Goal: Information Seeking & Learning: Learn about a topic

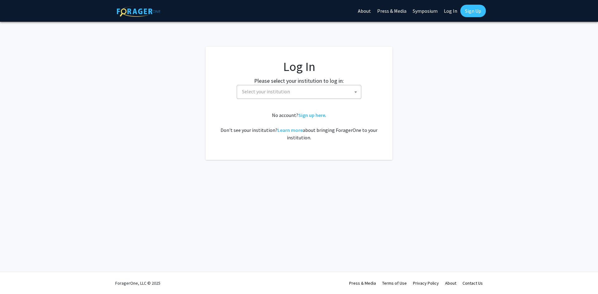
select select
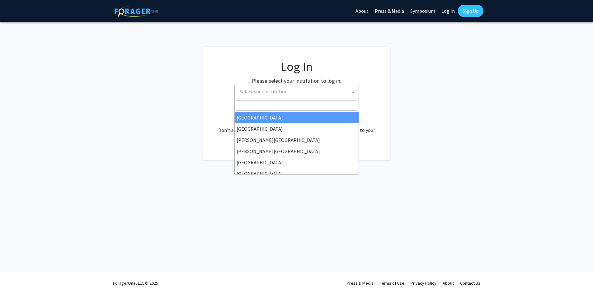
click at [259, 95] on span "Select your institution" at bounding box center [297, 91] width 121 height 13
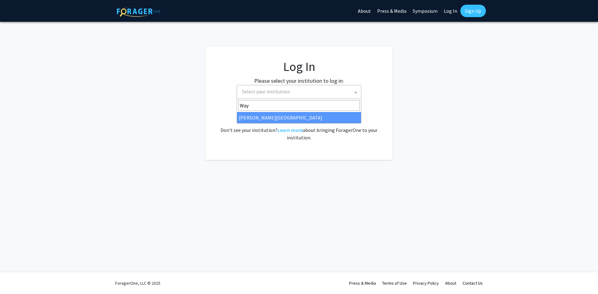
type input "Way"
click at [262, 125] on div "No account? Sign up here . Don't see your institution? Learn more about bringin…" at bounding box center [299, 127] width 162 height 30
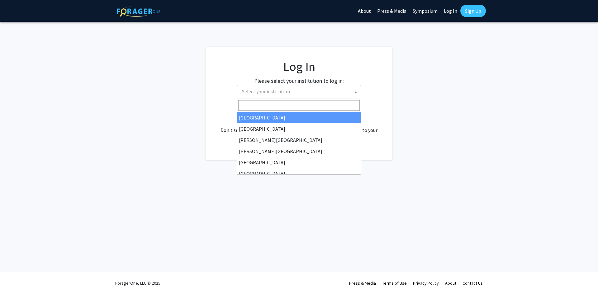
click at [273, 97] on span "Select your institution" at bounding box center [300, 91] width 121 height 13
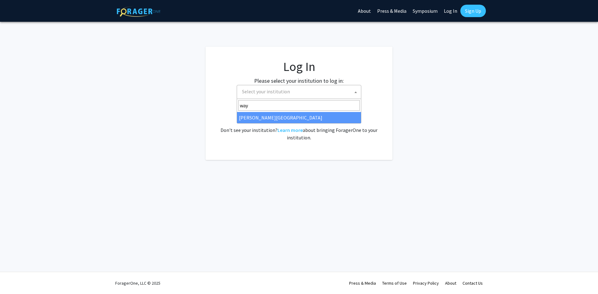
type input "way"
select select "21"
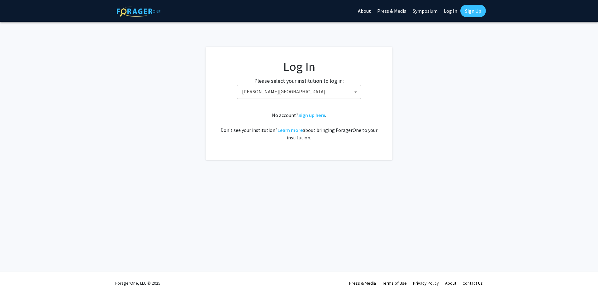
click at [320, 93] on span "Wayne State University" at bounding box center [300, 91] width 121 height 13
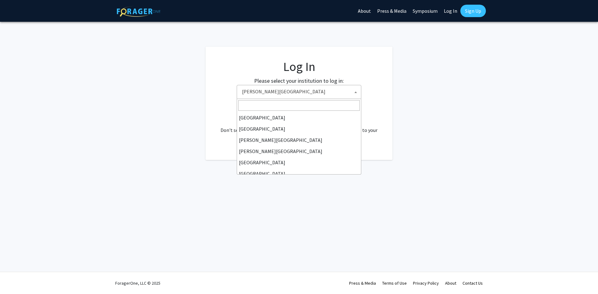
scroll to position [218, 0]
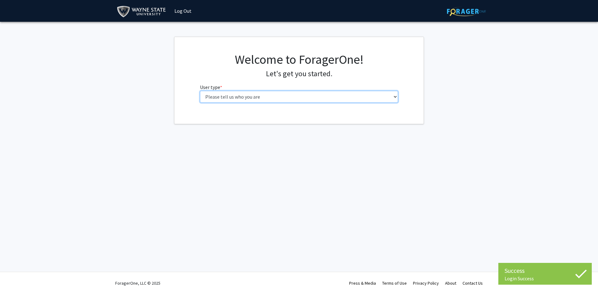
click at [252, 99] on select "Please tell us who you are Undergraduate Student Master's Student Doctoral Cand…" at bounding box center [299, 97] width 198 height 12
select select "1: undergrad"
click at [200, 91] on select "Please tell us who you are Undergraduate Student Master's Student Doctoral Cand…" at bounding box center [299, 97] width 198 height 12
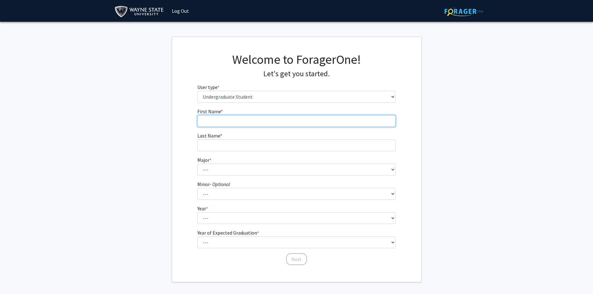
click at [254, 121] on input "First Name * required" at bounding box center [296, 121] width 198 height 12
type input "MD [PERSON_NAME]"
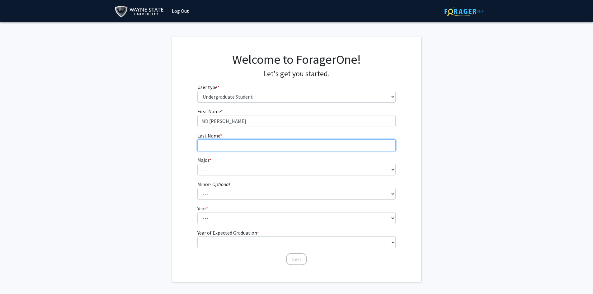
click at [232, 149] on input "Last Name * required" at bounding box center [296, 146] width 198 height 12
type input "[PERSON_NAME]"
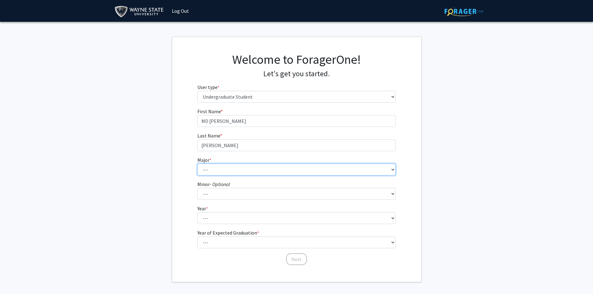
click at [232, 169] on select "--- Accounting African American Studies Anthropology [MEDICAL_DATA] Arabic for …" at bounding box center [296, 170] width 198 height 12
select select "22: 1802"
click at [197, 164] on select "--- Accounting African American Studies Anthropology [MEDICAL_DATA] Arabic for …" at bounding box center [296, 170] width 198 height 12
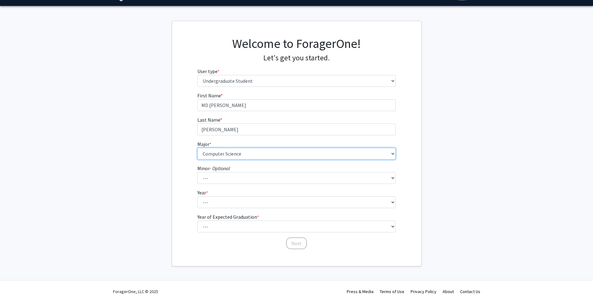
scroll to position [24, 0]
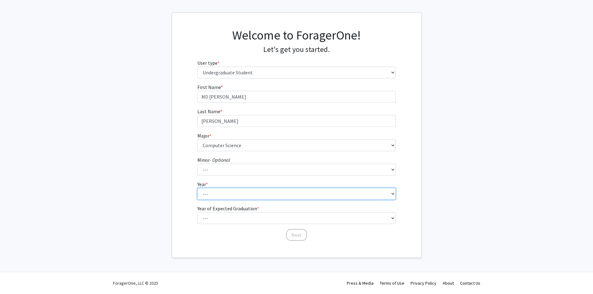
click at [235, 191] on select "--- First-year Sophomore Junior Senior Postbaccalaureate Certificate" at bounding box center [296, 194] width 198 height 12
select select "3: junior"
click at [197, 188] on select "--- First-year Sophomore Junior Senior Postbaccalaureate Certificate" at bounding box center [296, 194] width 198 height 12
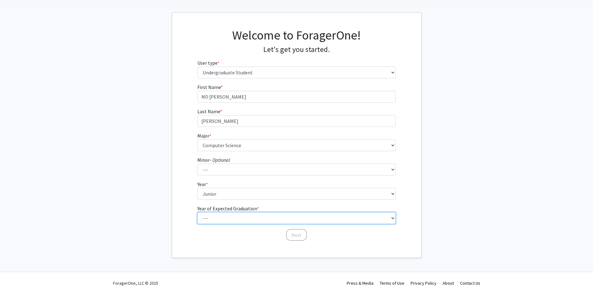
click at [231, 214] on select "--- 2025 2026 2027 2028 2029 2030 2031 2032 2033 2034" at bounding box center [296, 218] width 198 height 12
select select "3: 2027"
click at [197, 212] on select "--- 2025 2026 2027 2028 2029 2030 2031 2032 2033 2034" at bounding box center [296, 218] width 198 height 12
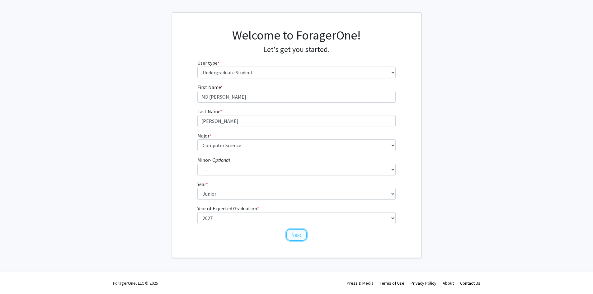
click at [294, 236] on button "Next" at bounding box center [296, 235] width 21 height 12
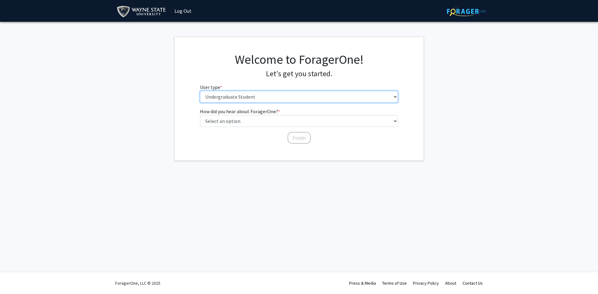
click at [259, 95] on select "Please tell us who you are Undergraduate Student Master's Student Doctoral Cand…" at bounding box center [299, 97] width 198 height 12
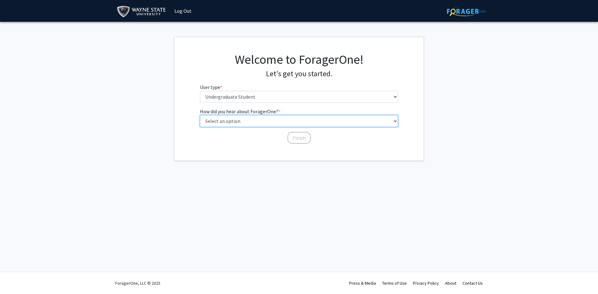
click at [254, 123] on select "Select an option Peer/student recommendation Faculty/staff recommendation Unive…" at bounding box center [299, 121] width 198 height 12
select select "3: university_website"
click at [200, 115] on select "Select an option Peer/student recommendation Faculty/staff recommendation Unive…" at bounding box center [299, 121] width 198 height 12
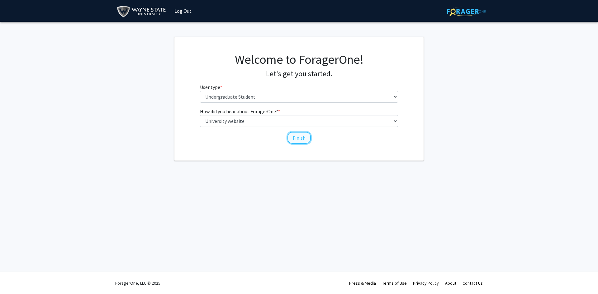
click at [299, 140] on button "Finish" at bounding box center [298, 138] width 23 height 12
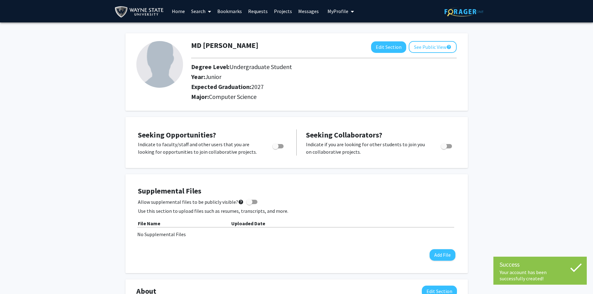
click at [279, 145] on span "Toggle" at bounding box center [278, 146] width 11 height 4
click at [276, 149] on input "Are you actively seeking opportunities?" at bounding box center [275, 149] width 0 height 0
checkbox input "true"
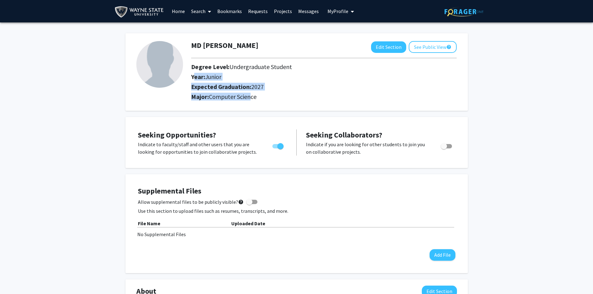
drag, startPoint x: 189, startPoint y: 75, endPoint x: 251, endPoint y: 103, distance: 67.5
click at [251, 103] on div "MD [PERSON_NAME] Edit Section See Public View help Degree Level: Undergraduate …" at bounding box center [297, 72] width 343 height 78
click at [430, 50] on button "See Public View help" at bounding box center [433, 47] width 48 height 12
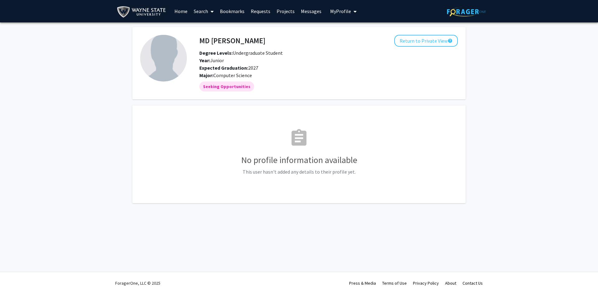
click at [277, 10] on link "Projects" at bounding box center [285, 11] width 24 height 22
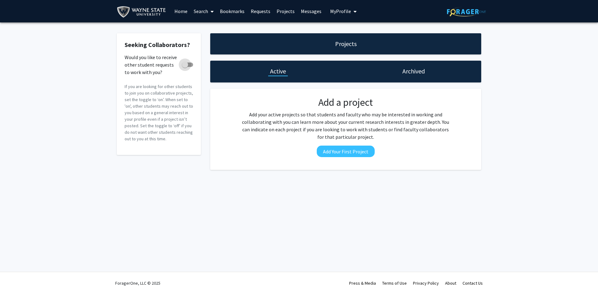
click at [182, 66] on span at bounding box center [185, 65] width 6 height 6
click at [185, 67] on input "Would you like to receive other student requests to work with you?" at bounding box center [185, 67] width 0 height 0
checkbox input "true"
click at [258, 9] on link "Requests" at bounding box center [261, 11] width 26 height 22
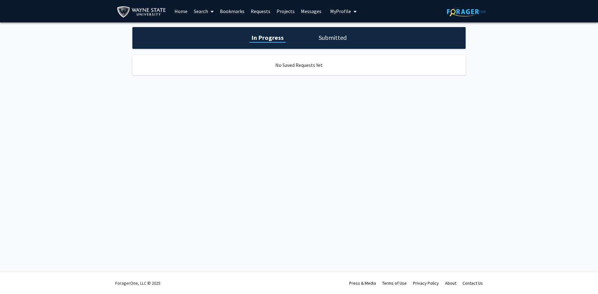
click at [282, 9] on link "Projects" at bounding box center [285, 11] width 24 height 22
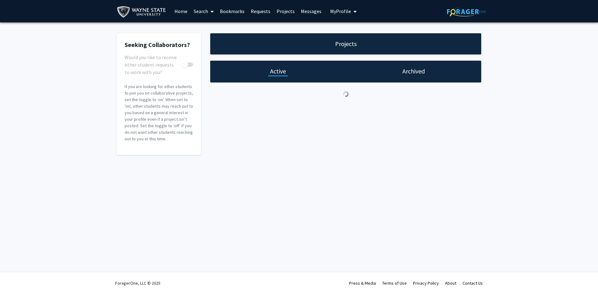
checkbox input "true"
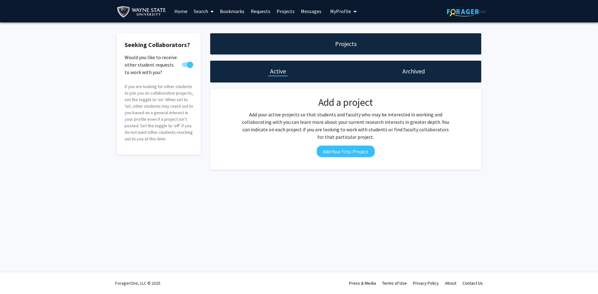
click at [307, 9] on link "Messages" at bounding box center [311, 11] width 27 height 22
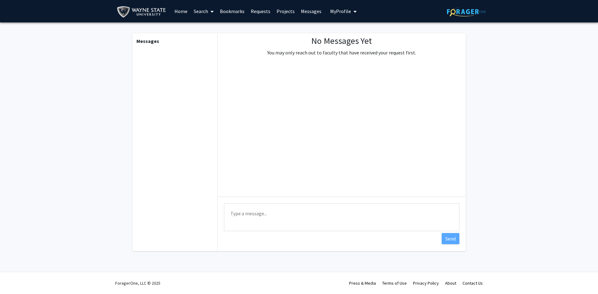
click at [184, 10] on link "Home" at bounding box center [180, 11] width 19 height 22
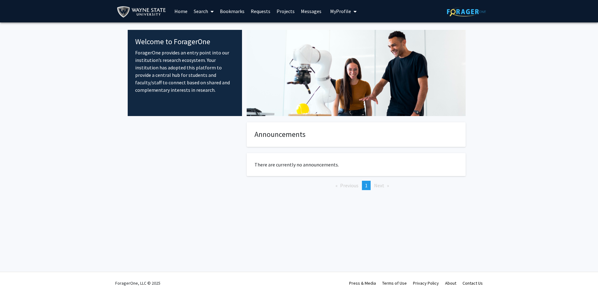
click at [210, 11] on span at bounding box center [211, 12] width 6 height 22
click at [217, 29] on span "Faculty/Staff" at bounding box center [214, 28] width 46 height 12
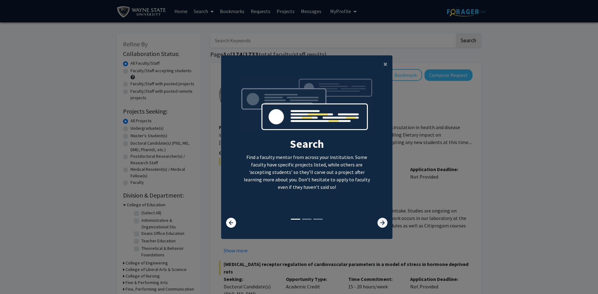
click at [380, 225] on icon at bounding box center [383, 223] width 10 height 10
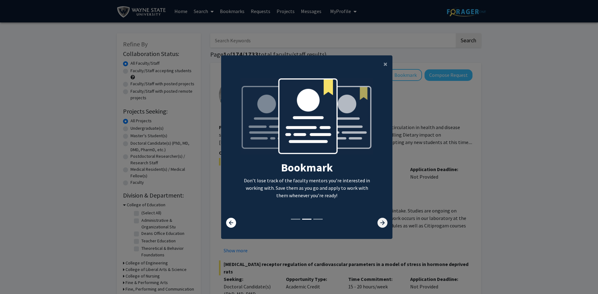
click at [380, 225] on icon at bounding box center [383, 223] width 10 height 10
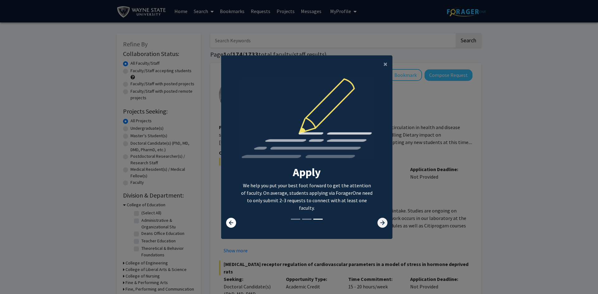
click at [380, 225] on icon at bounding box center [383, 223] width 10 height 10
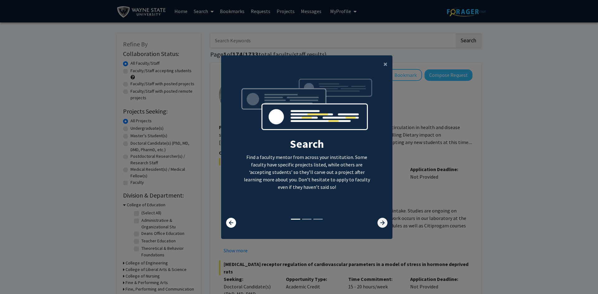
click at [380, 225] on icon at bounding box center [383, 223] width 10 height 10
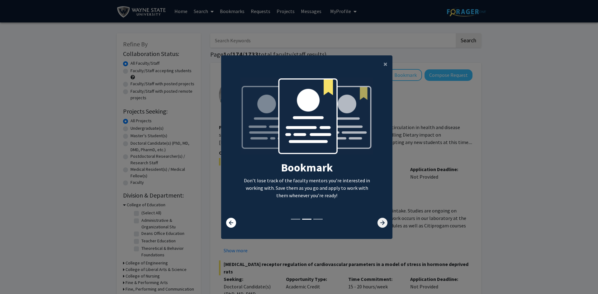
click at [380, 225] on icon at bounding box center [383, 223] width 10 height 10
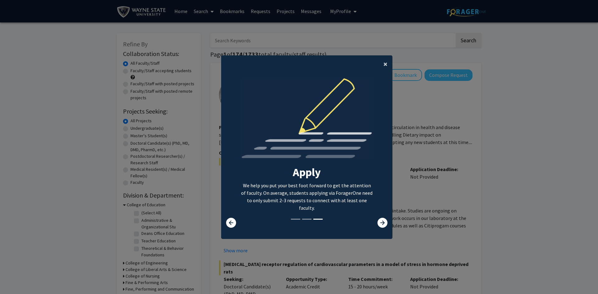
click at [383, 63] on span "×" at bounding box center [385, 64] width 4 height 10
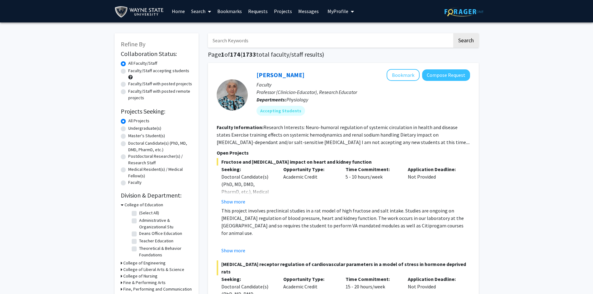
click at [128, 127] on label "Undergraduate(s)" at bounding box center [144, 128] width 33 height 7
click at [128, 127] on input "Undergraduate(s)" at bounding box center [130, 127] width 4 height 4
radio input "true"
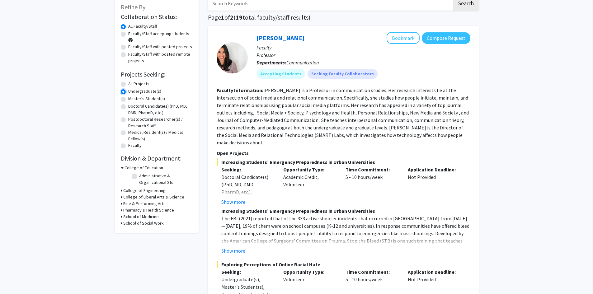
scroll to position [52, 0]
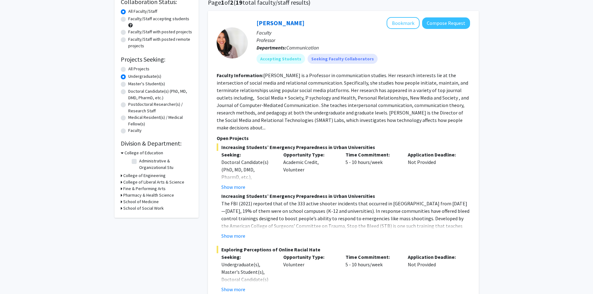
click at [121, 176] on icon at bounding box center [122, 176] width 2 height 7
click at [139, 191] on label "Computer Science" at bounding box center [156, 191] width 35 height 7
click at [139, 191] on input "Computer Science" at bounding box center [141, 190] width 4 height 4
checkbox input "true"
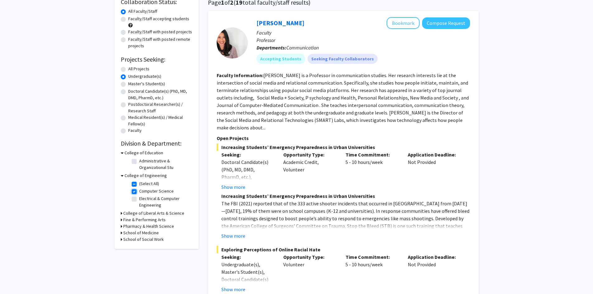
checkbox input "true"
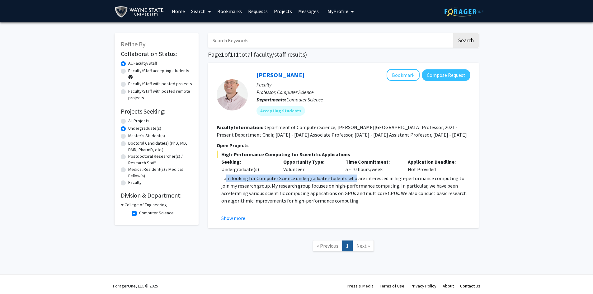
drag, startPoint x: 226, startPoint y: 180, endPoint x: 363, endPoint y: 180, distance: 137.0
click at [356, 180] on p "I am looking for Computer Science undergraduate students who are interested in …" at bounding box center [345, 190] width 249 height 30
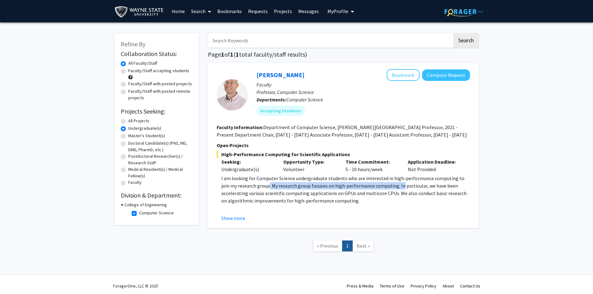
drag, startPoint x: 260, startPoint y: 188, endPoint x: 391, endPoint y: 186, distance: 131.1
click at [391, 186] on p "I am looking for Computer Science undergraduate students who are interested in …" at bounding box center [345, 190] width 249 height 30
click at [232, 218] on button "Show more" at bounding box center [233, 218] width 24 height 7
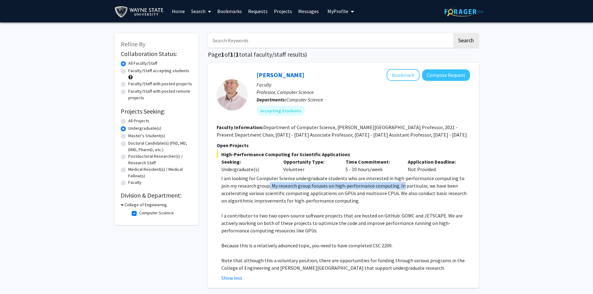
scroll to position [52, 0]
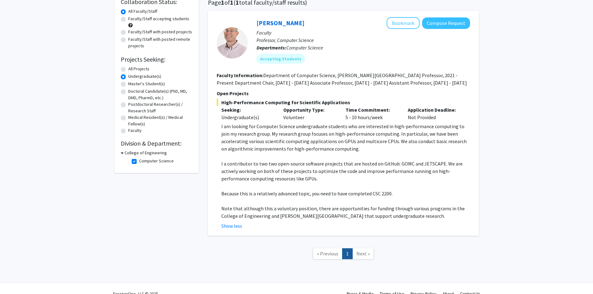
click at [139, 159] on label "Computer Science" at bounding box center [156, 161] width 35 height 7
click at [139, 159] on input "Computer Science" at bounding box center [141, 160] width 4 height 4
checkbox input "false"
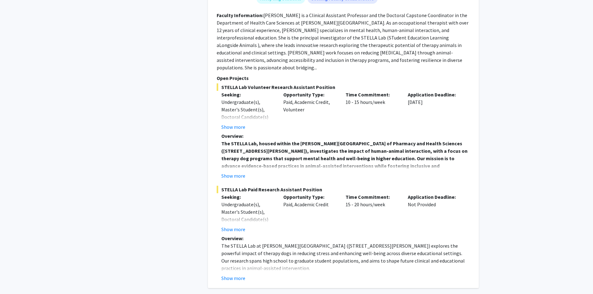
scroll to position [2760, 0]
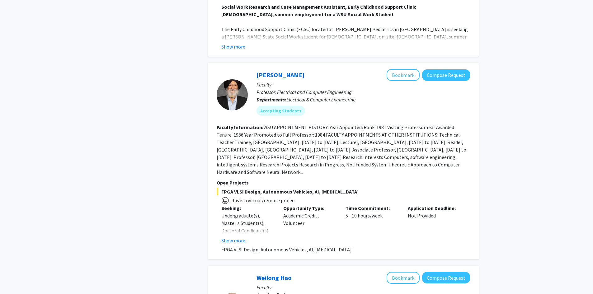
scroll to position [1298, 0]
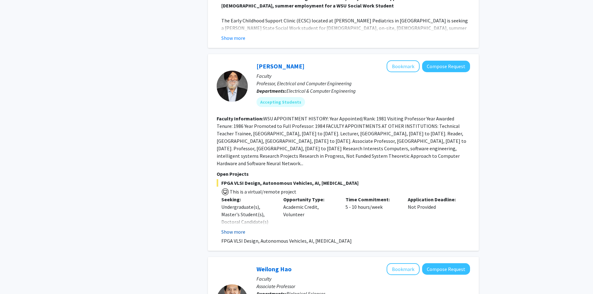
click at [239, 228] on button "Show more" at bounding box center [233, 231] width 24 height 7
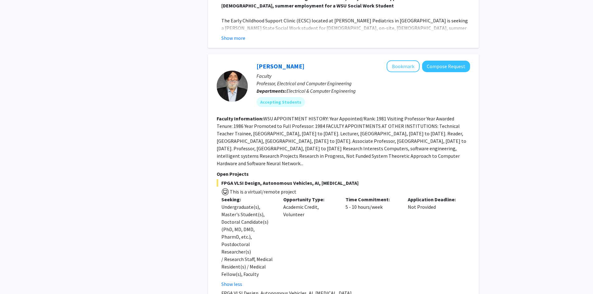
click at [314, 196] on div "Opportunity Type: Academic Credit, Volunteer" at bounding box center [310, 242] width 62 height 92
click at [373, 196] on div "Time Commitment: 5 - 10 hours/week" at bounding box center [372, 242] width 62 height 92
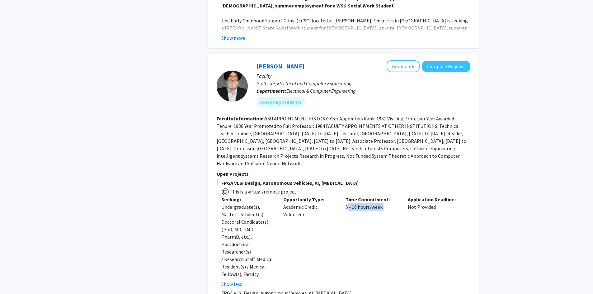
click at [373, 196] on div "Time Commitment: 5 - 10 hours/week" at bounding box center [372, 242] width 62 height 92
click at [317, 196] on div "Opportunity Type: Academic Credit, Volunteer" at bounding box center [310, 242] width 62 height 92
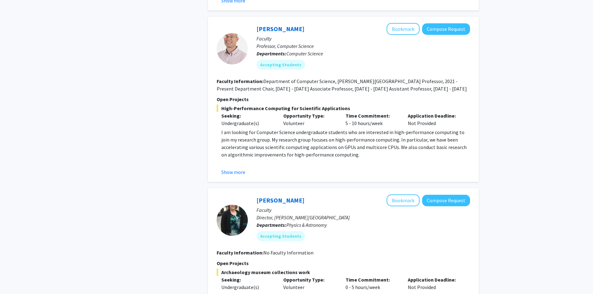
scroll to position [654, 0]
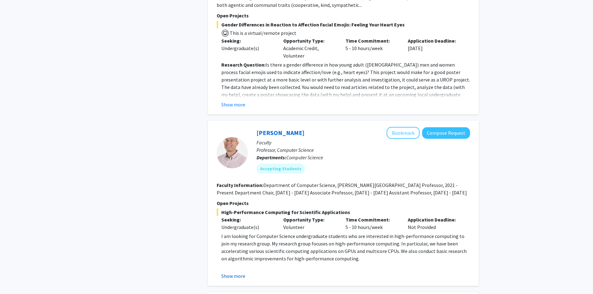
click at [237, 273] on button "Show more" at bounding box center [233, 276] width 24 height 7
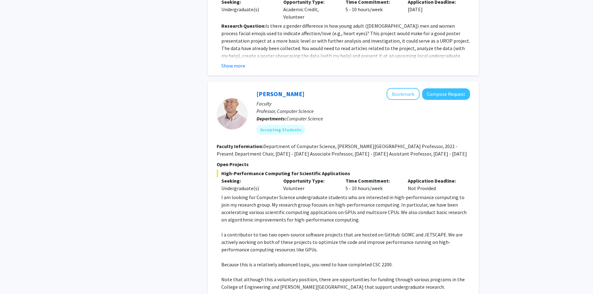
scroll to position [706, 0]
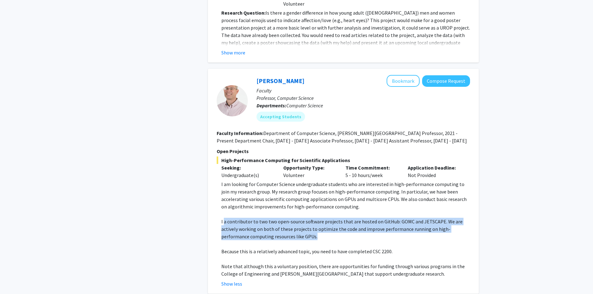
drag, startPoint x: 290, startPoint y: 214, endPoint x: 224, endPoint y: 198, distance: 67.9
click at [224, 218] on p "I a contributor to two two open-source software projects that are hosted on Git…" at bounding box center [345, 229] width 249 height 22
click at [287, 218] on p "I a contributor to two two open-source software projects that are hosted on Git…" at bounding box center [345, 229] width 249 height 22
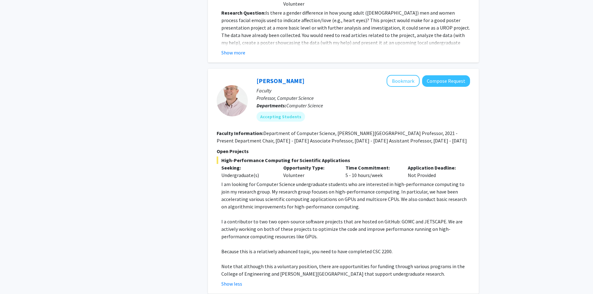
click at [287, 248] on p "Because this is a relatively advanced topic, you need to have completed CSC 220…" at bounding box center [345, 251] width 249 height 7
click at [322, 248] on p "Because this is a relatively advanced topic, you need to have completed CSC 220…" at bounding box center [345, 251] width 249 height 7
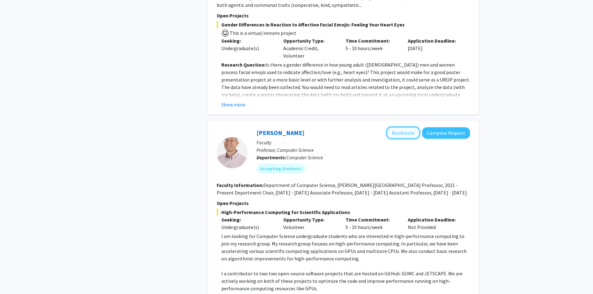
click at [403, 127] on button "Bookmark" at bounding box center [403, 133] width 33 height 12
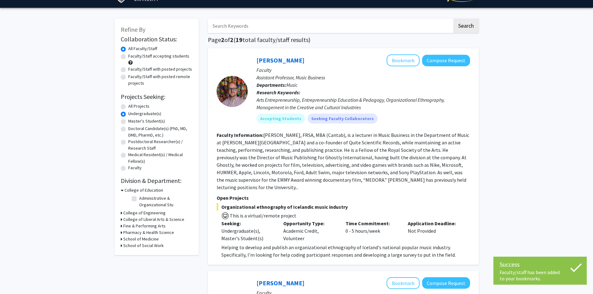
scroll to position [0, 0]
